Goal: Contribute content: Add original content to the website for others to see

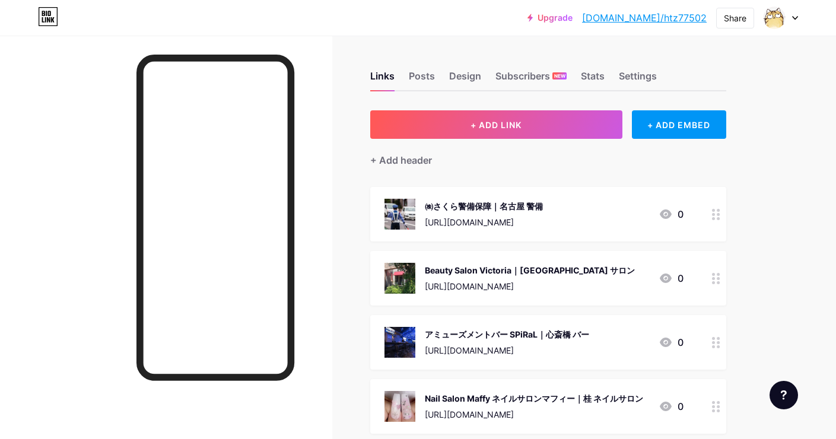
click at [536, 122] on button "+ ADD LINK" at bounding box center [496, 124] width 252 height 28
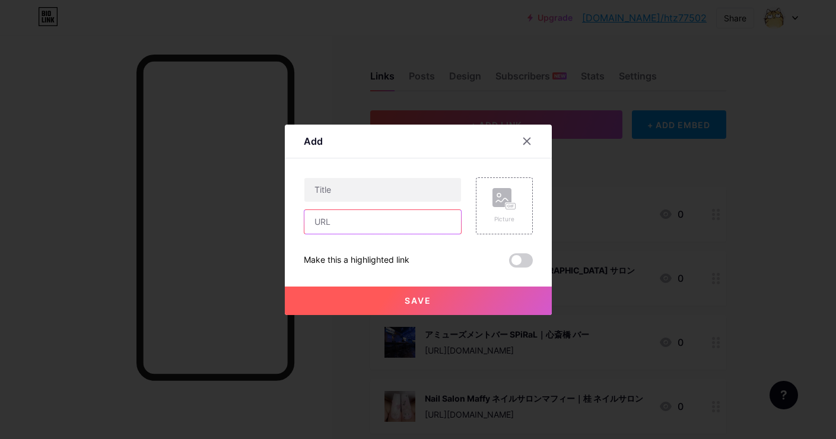
click at [437, 231] on input "text" at bounding box center [382, 222] width 157 height 24
paste input "[URL][DOMAIN_NAME]"
type input "[URL][DOMAIN_NAME]"
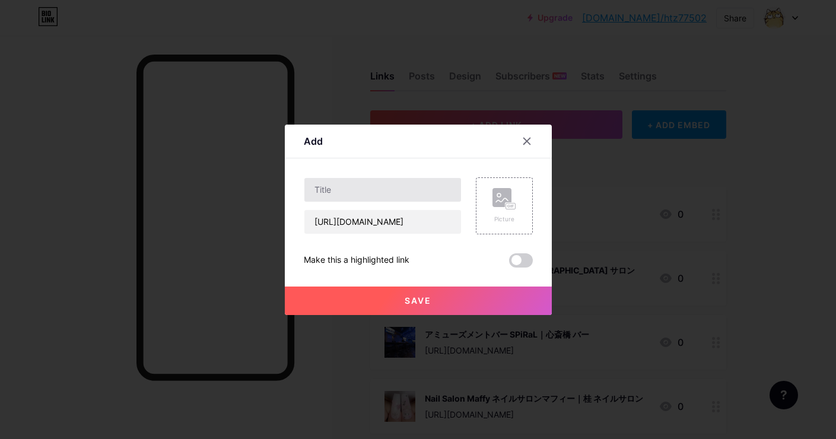
click at [426, 189] on input "text" at bounding box center [382, 190] width 157 height 24
paste input "アイシー整骨院｜[GEOGRAPHIC_DATA] 整骨院"
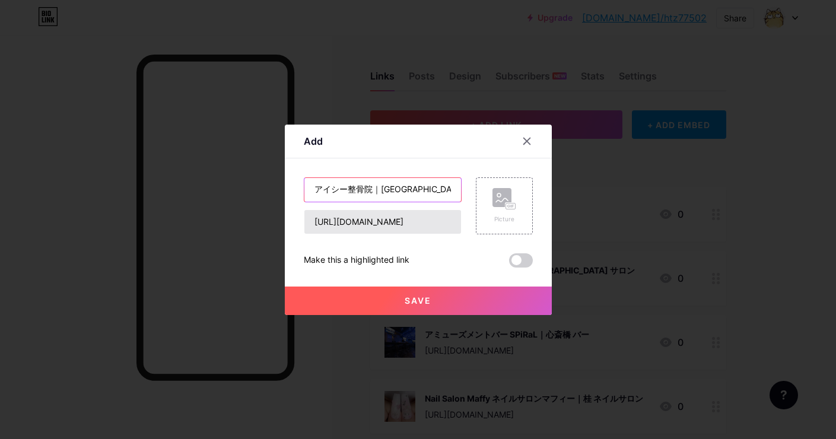
type input "アイシー整骨院｜[GEOGRAPHIC_DATA] 整骨院"
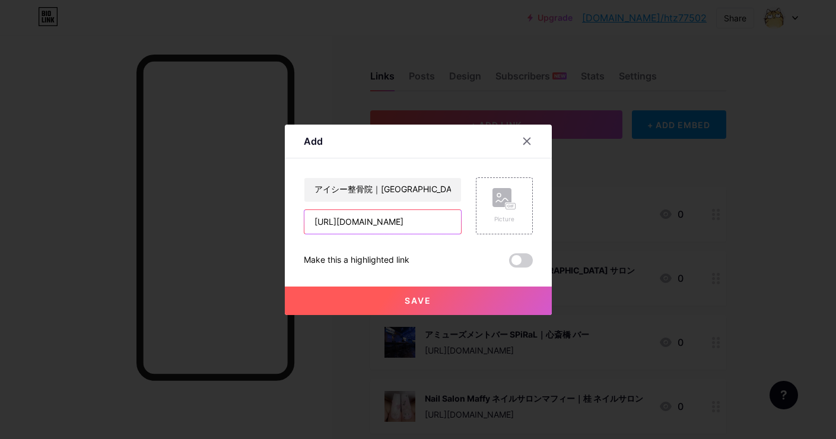
click at [422, 222] on input "[URL][DOMAIN_NAME]" at bounding box center [382, 222] width 157 height 24
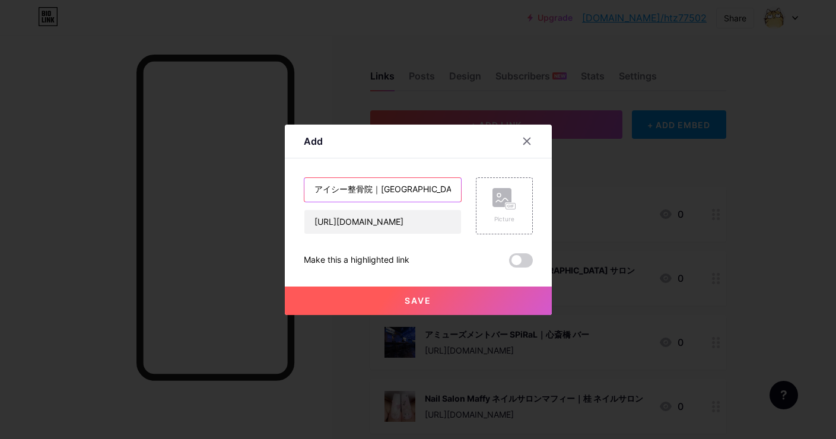
click at [411, 198] on input "アイシー整骨院｜[GEOGRAPHIC_DATA] 整骨院" at bounding box center [382, 190] width 157 height 24
click at [510, 201] on rect at bounding box center [501, 197] width 19 height 19
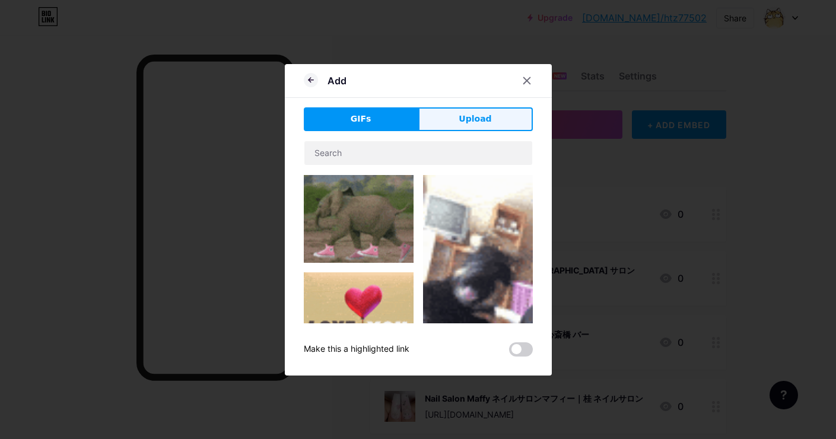
click at [495, 116] on button "Upload" at bounding box center [475, 119] width 115 height 24
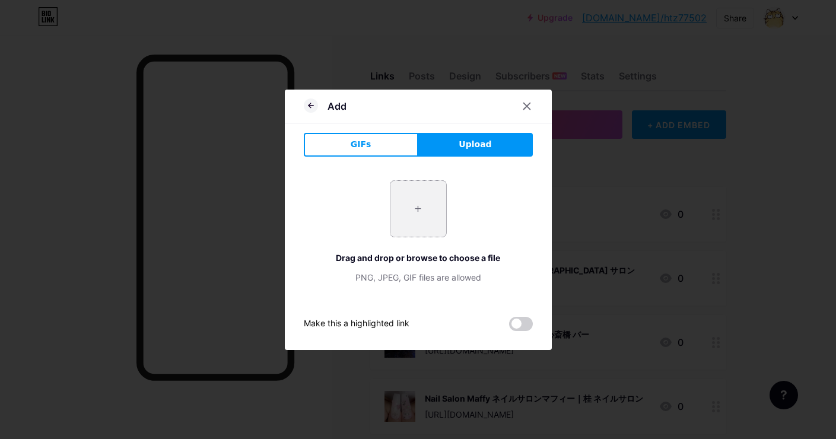
click at [406, 208] on input "file" at bounding box center [418, 209] width 56 height 56
type input "C:\fakepath\c2f99c7e48d5cb660b56d623c5976efd220a0ca108f8299bd0068e84fb5d3fbe.jpg"
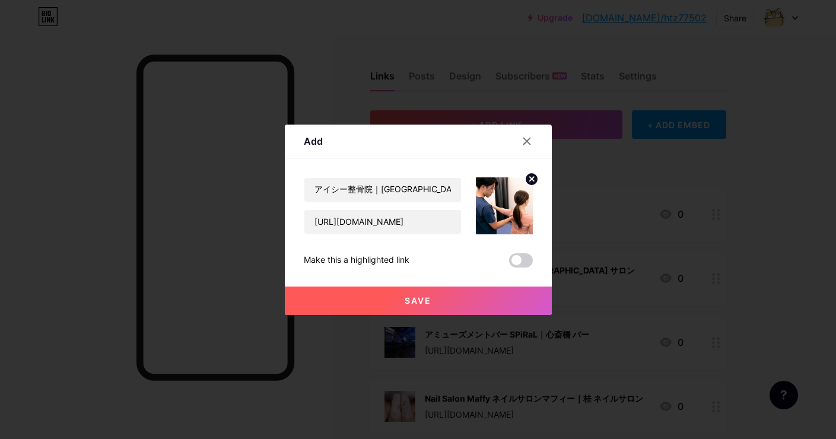
click at [425, 305] on span "Save" at bounding box center [418, 300] width 27 height 10
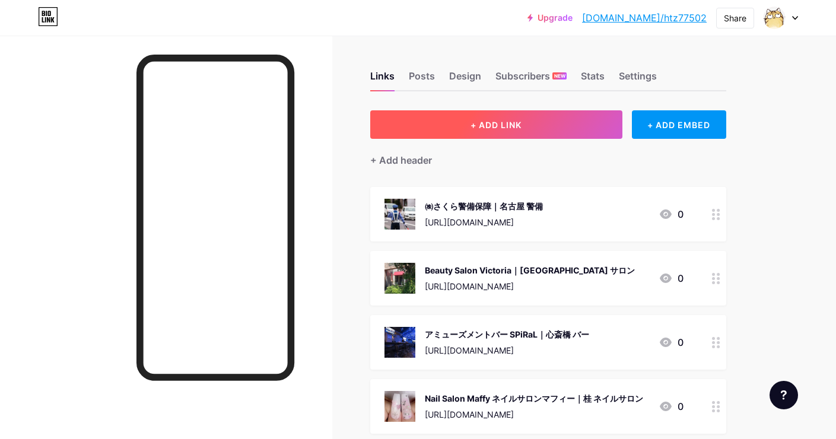
click at [464, 118] on button "+ ADD LINK" at bounding box center [496, 124] width 252 height 28
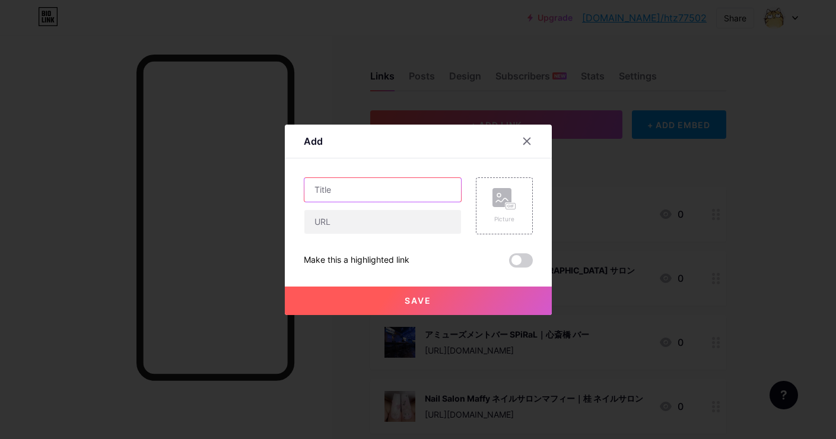
click at [426, 201] on input "text" at bounding box center [382, 190] width 157 height 24
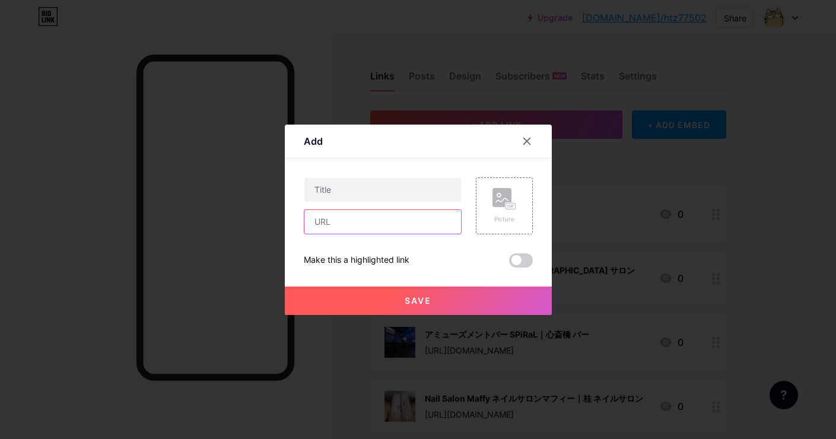
click at [425, 214] on input "text" at bounding box center [382, 222] width 157 height 24
paste input "[URL][DOMAIN_NAME]"
type input "[URL][DOMAIN_NAME]"
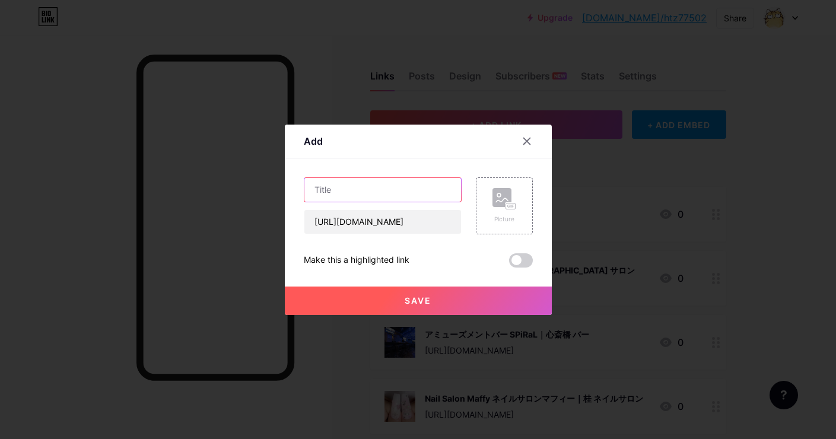
click at [438, 181] on input "text" at bounding box center [382, 190] width 157 height 24
paste input "てたか行政書士事務所｜福岡市 行政書士"
type input "てたか行政書士事務所｜福岡市 行政書士"
click at [499, 201] on rect at bounding box center [501, 197] width 19 height 19
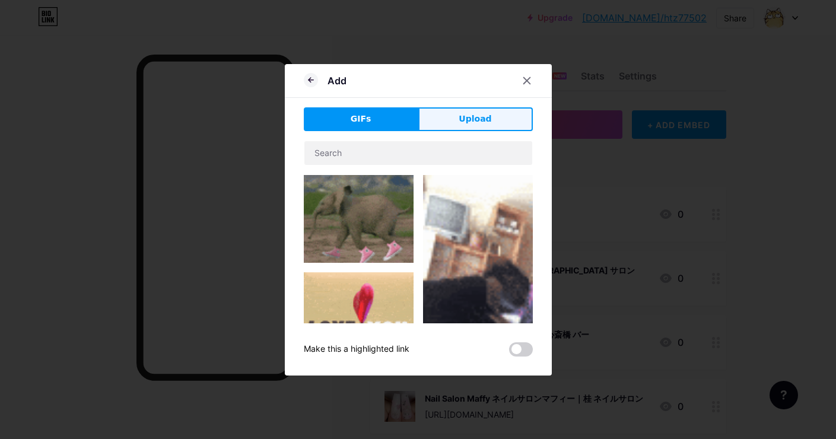
click at [492, 125] on button "Upload" at bounding box center [475, 119] width 115 height 24
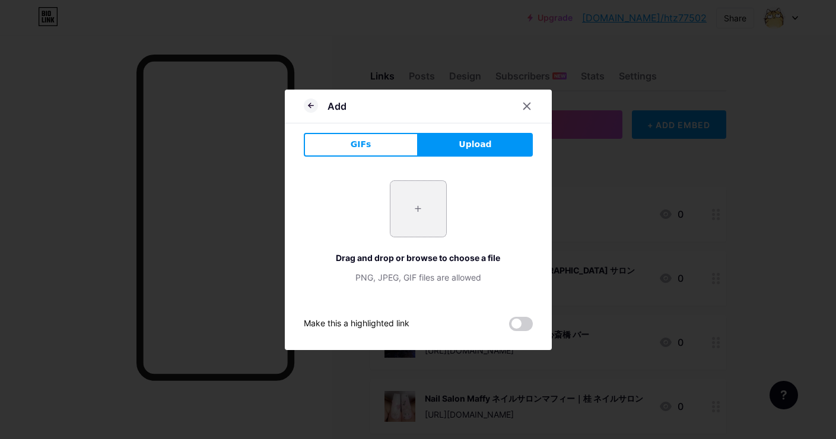
click at [444, 196] on input "file" at bounding box center [418, 209] width 56 height 56
type input "C:\fakepath\7e97986f463f61146e67bc672cdaf870f53d018173b2b1a88560ed9cdd3d19fb.jpg"
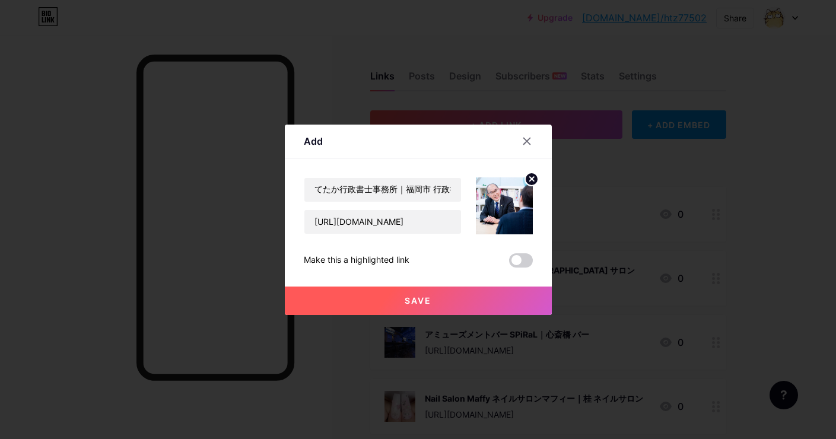
click at [396, 295] on button "Save" at bounding box center [418, 301] width 267 height 28
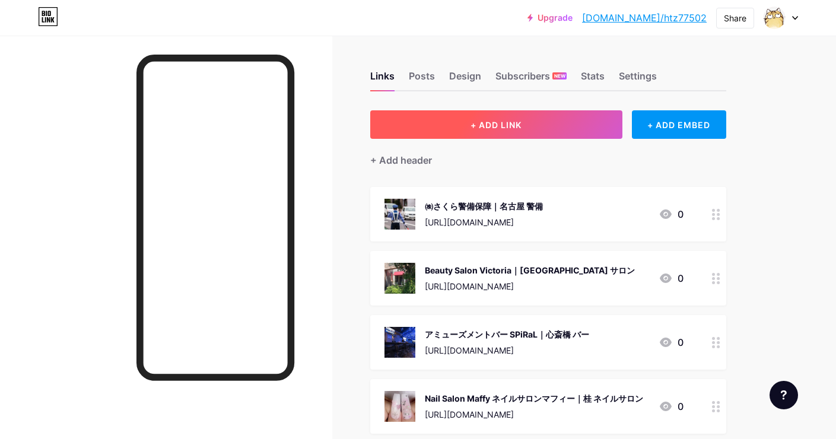
click at [520, 133] on button "+ ADD LINK" at bounding box center [496, 124] width 252 height 28
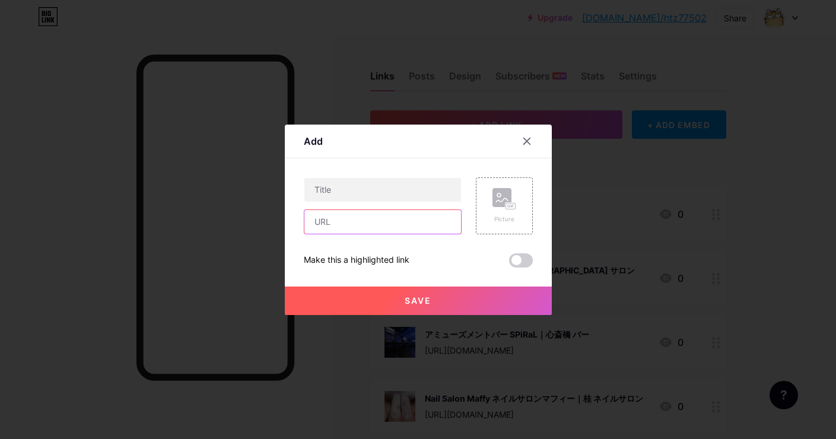
click at [429, 217] on input "text" at bounding box center [382, 222] width 157 height 24
paste input "[URL][DOMAIN_NAME]"
type input "[URL][DOMAIN_NAME]"
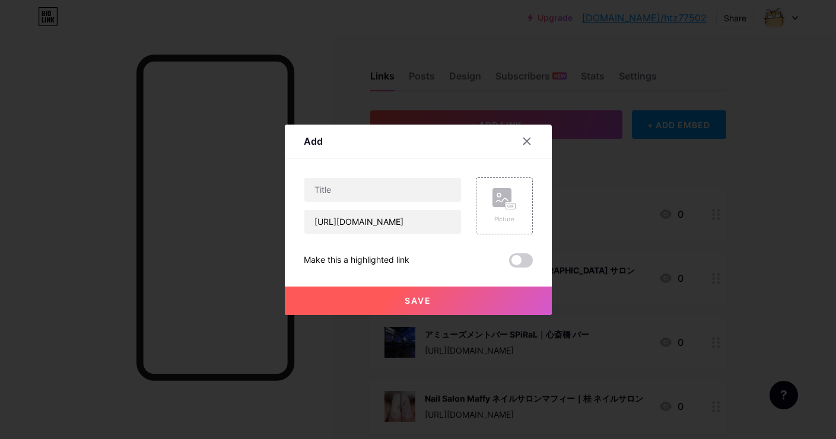
click at [441, 201] on div at bounding box center [383, 189] width 158 height 25
click at [441, 197] on input "text" at bounding box center [382, 190] width 157 height 24
paste input "GRIT 整骨院・鍼灸院 パーソナルトレーニング&ピラティス｜[GEOGRAPHIC_DATA] 整体"
type input "GRIT 整骨院・鍼灸院 パーソナルトレーニング&ピラティス｜[GEOGRAPHIC_DATA] 整体"
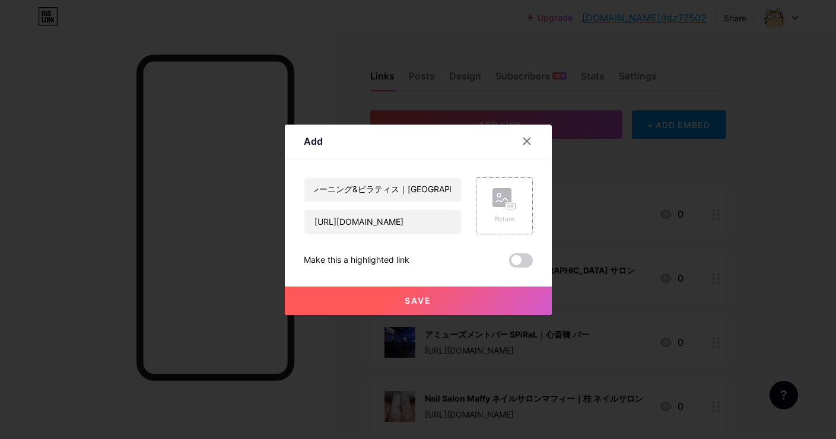
click at [507, 200] on icon at bounding box center [502, 200] width 12 height 4
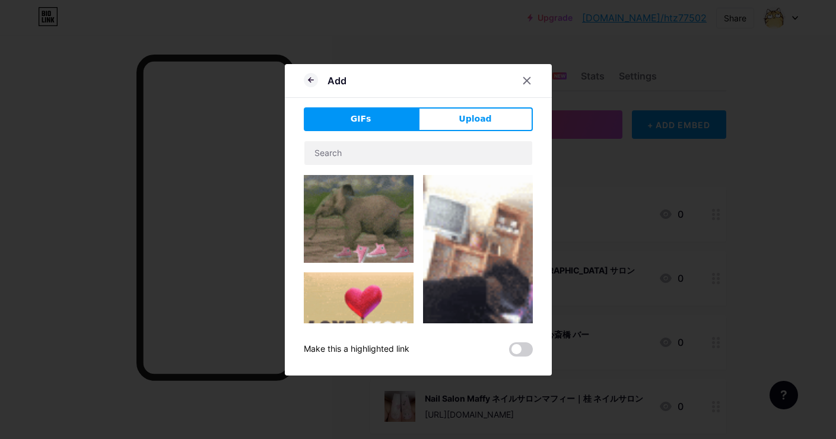
click at [503, 131] on div "GIFs Upload Content YouTube Play YouTube video without leaving your page. ADD V…" at bounding box center [418, 231] width 229 height 249
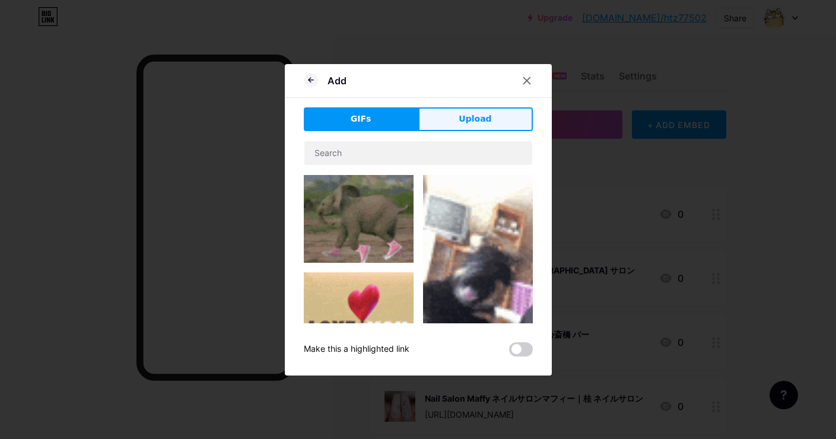
click at [504, 107] on button "Upload" at bounding box center [475, 119] width 115 height 24
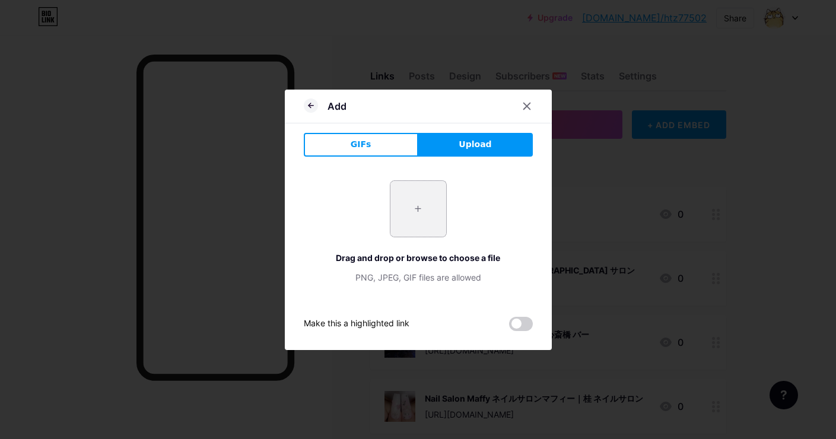
click at [426, 206] on input "file" at bounding box center [418, 209] width 56 height 56
type input "C:\fakepath\cfb05aae659a59c69197d6dbc538c709ba1a388d500e4bdd812c060bb5bd01fc.jpg"
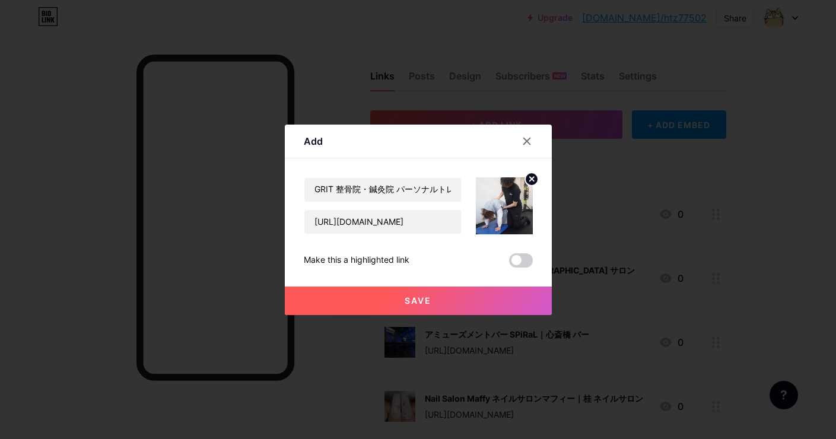
click at [472, 298] on button "Save" at bounding box center [418, 301] width 267 height 28
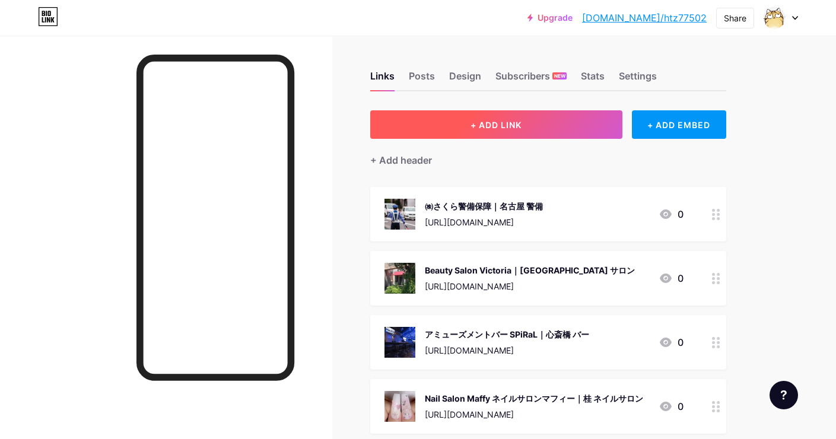
click at [498, 129] on span "+ ADD LINK" at bounding box center [496, 125] width 51 height 10
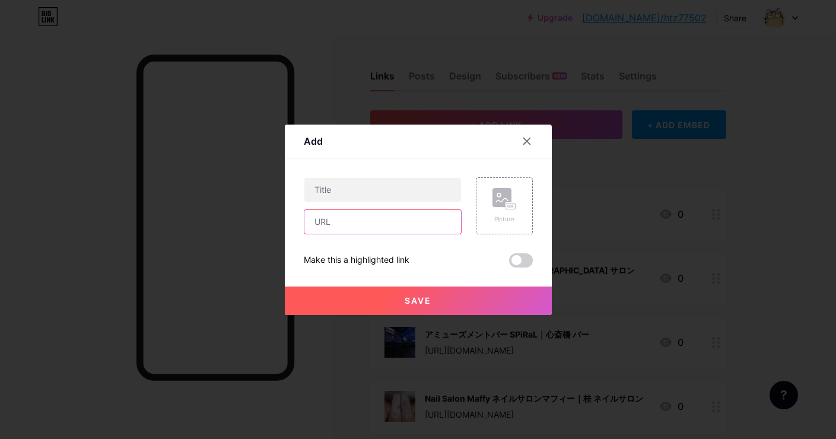
click at [445, 222] on input "text" at bounding box center [382, 222] width 157 height 24
paste input "[URL][DOMAIN_NAME]"
type input "[URL][DOMAIN_NAME]"
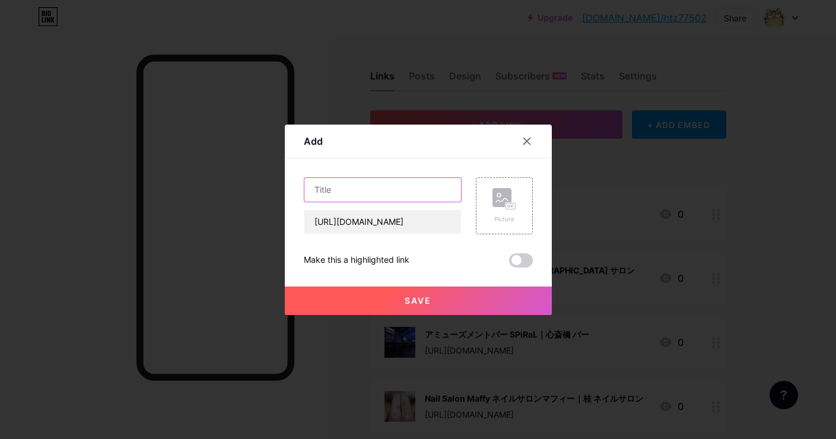
click at [408, 188] on input "text" at bounding box center [382, 190] width 157 height 24
paste input "やまと寿司｜[PERSON_NAME]市 寿司"
type input "やまと寿司｜[PERSON_NAME]市 寿司"
click at [488, 190] on div "Picture" at bounding box center [504, 205] width 57 height 57
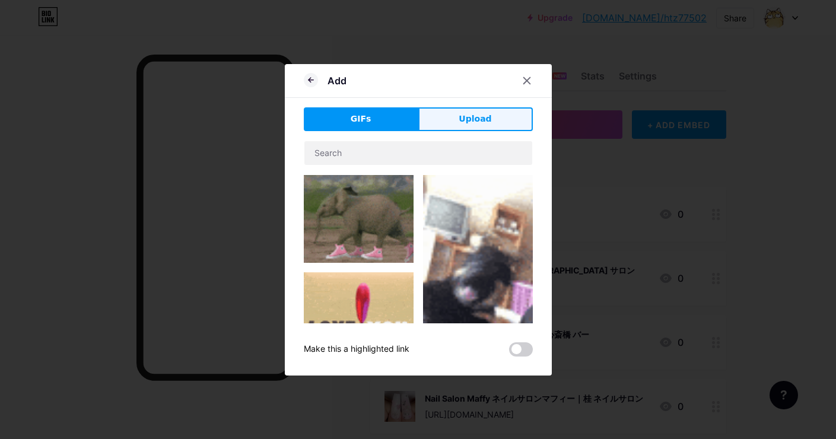
click at [489, 126] on button "Upload" at bounding box center [475, 119] width 115 height 24
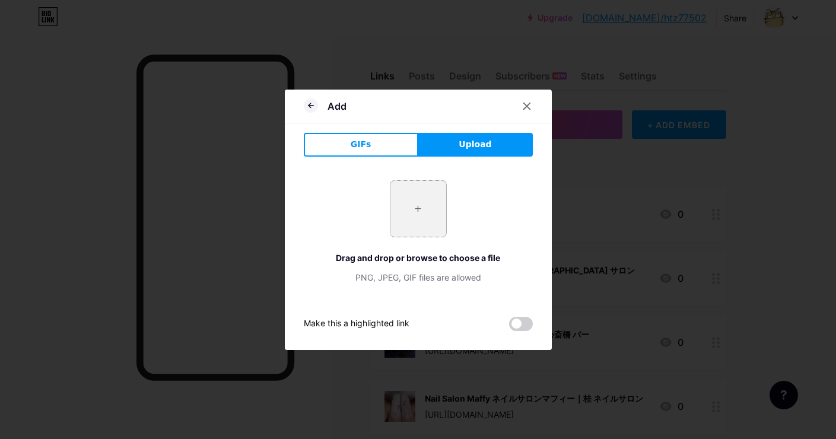
click at [425, 203] on input "file" at bounding box center [418, 209] width 56 height 56
type input "C:\fakepath\0f2c8f6d12d378c11b963e8fc4cb057493f82c89ef14453d94e8d13b9c826d88.jpg"
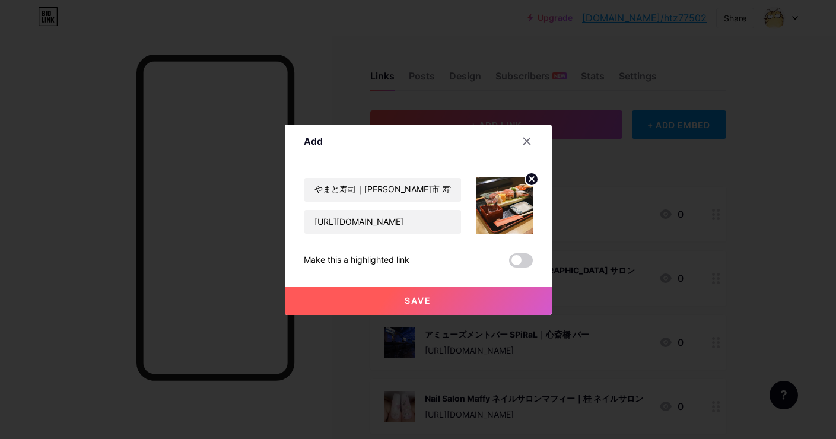
click at [427, 304] on span "Save" at bounding box center [418, 300] width 27 height 10
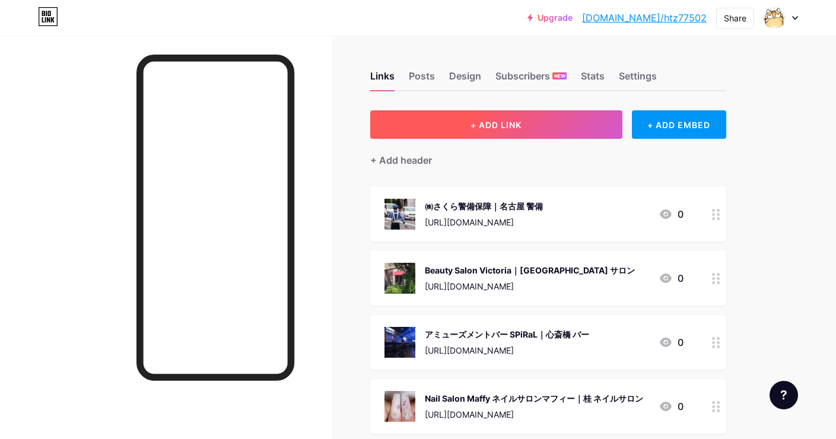
click at [475, 132] on button "+ ADD LINK" at bounding box center [496, 124] width 252 height 28
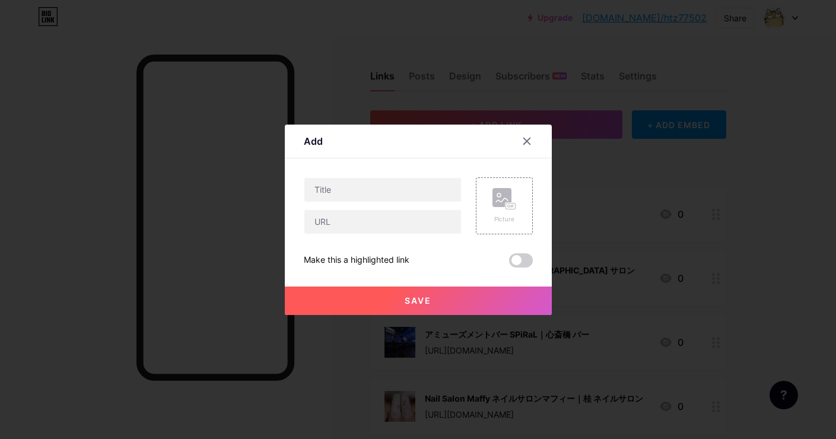
click at [410, 208] on div at bounding box center [383, 205] width 158 height 57
click at [410, 221] on input "text" at bounding box center [382, 222] width 157 height 24
paste input "[URL][DOMAIN_NAME]"
type input "[URL][DOMAIN_NAME]"
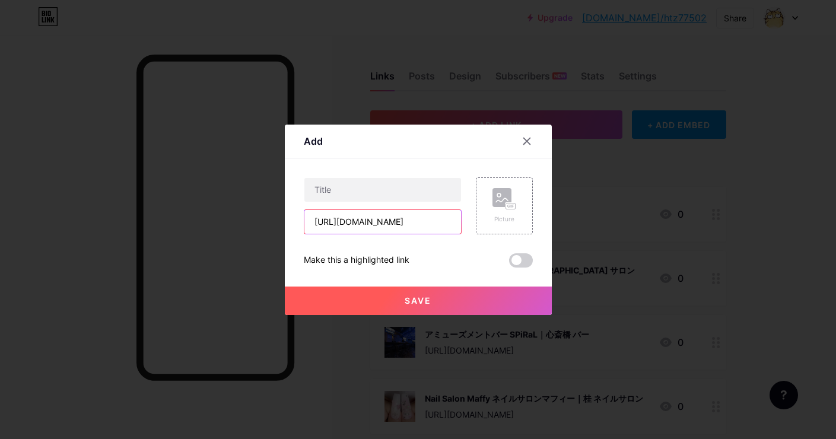
scroll to position [0, 0]
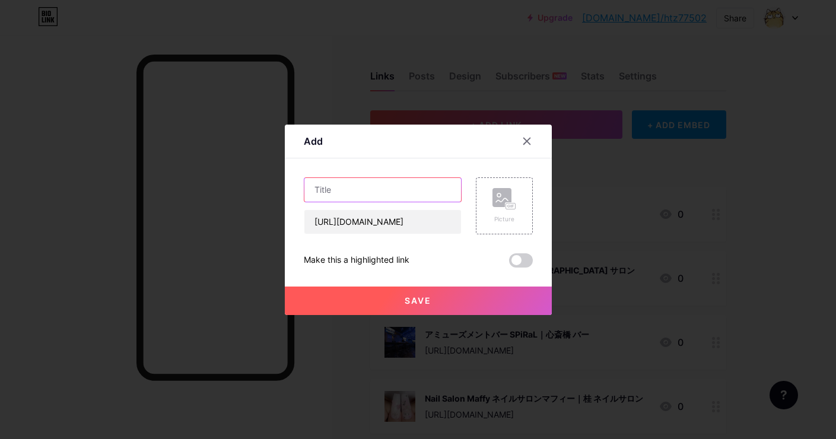
click at [369, 190] on input "text" at bounding box center [382, 190] width 157 height 24
paste input "カープ鳥 おさない [GEOGRAPHIC_DATA]｜[GEOGRAPHIC_DATA] 居酒屋"
type input "カープ鳥 おさない [GEOGRAPHIC_DATA]｜[GEOGRAPHIC_DATA] 居酒屋"
click at [504, 183] on div "Picture" at bounding box center [504, 205] width 57 height 57
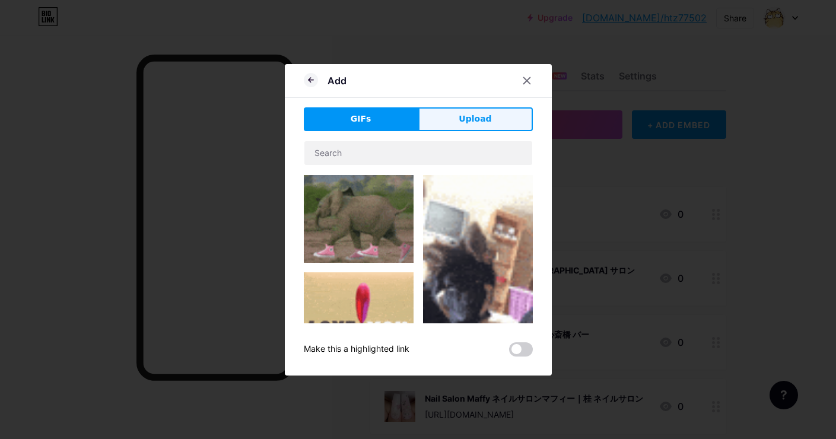
click at [476, 107] on button "Upload" at bounding box center [475, 119] width 115 height 24
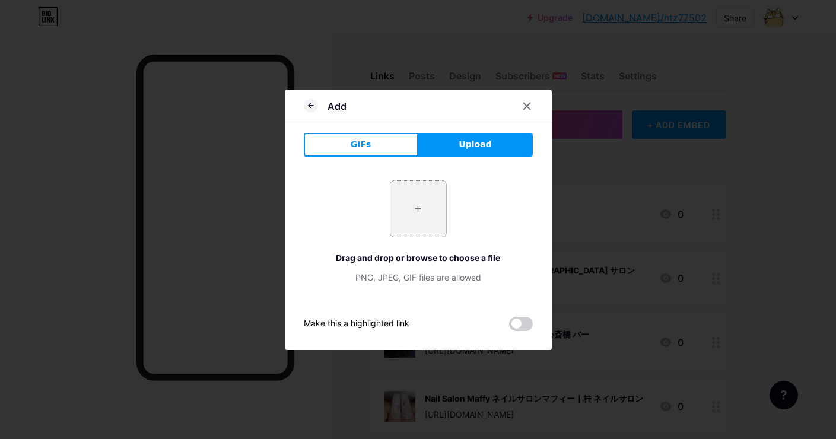
click at [434, 200] on input "file" at bounding box center [418, 209] width 56 height 56
type input "C:\fakepath\c55d459ed40c4baea7572e47b39e219b9e050d31323aa4be5f9aeb11ec989bd2.jpg"
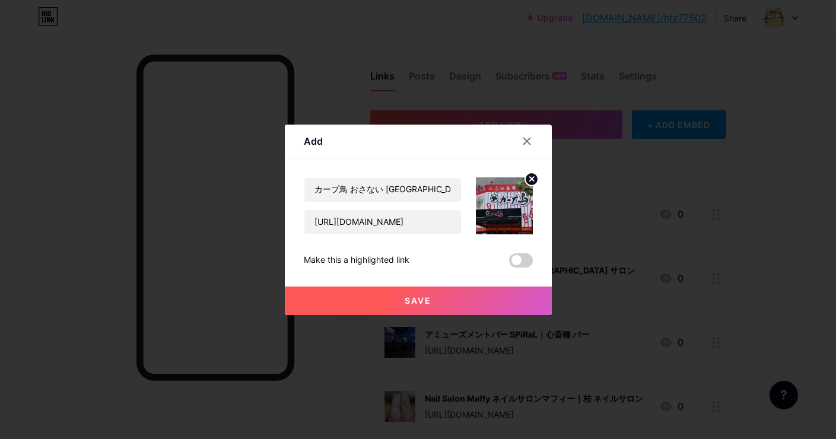
click at [419, 292] on button "Save" at bounding box center [418, 301] width 267 height 28
